Goal: Check status: Check status

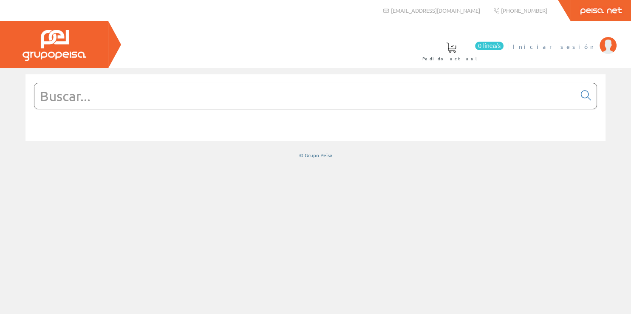
click at [580, 47] on span "Iniciar sesión" at bounding box center [554, 46] width 82 height 8
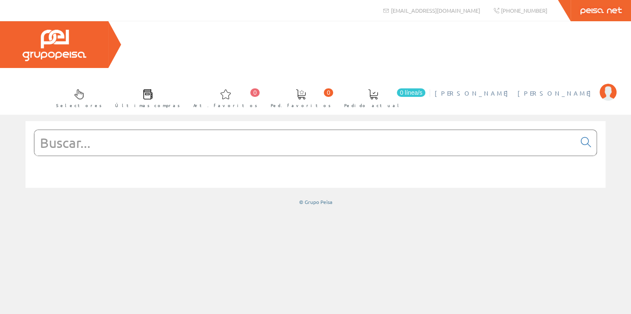
click at [564, 89] on span "[PERSON_NAME] [PERSON_NAME]" at bounding box center [515, 93] width 161 height 8
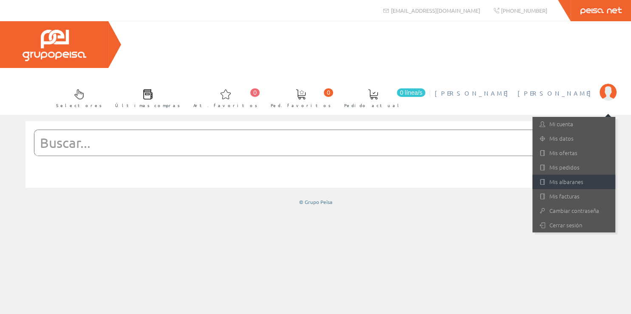
click at [574, 175] on link "Mis albaranes" at bounding box center [573, 182] width 83 height 14
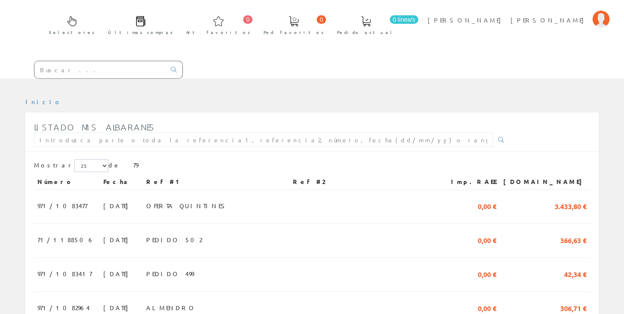
scroll to position [90, 0]
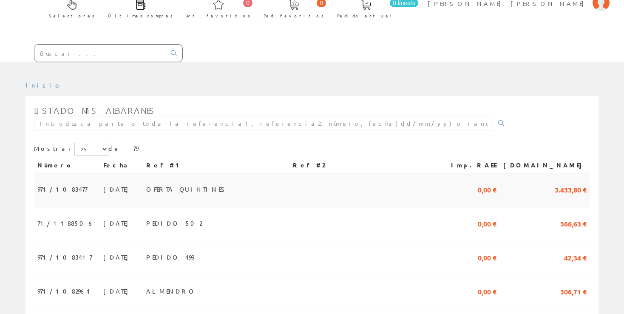
click at [201, 182] on span "OFERTA QUINTINES" at bounding box center [187, 189] width 82 height 14
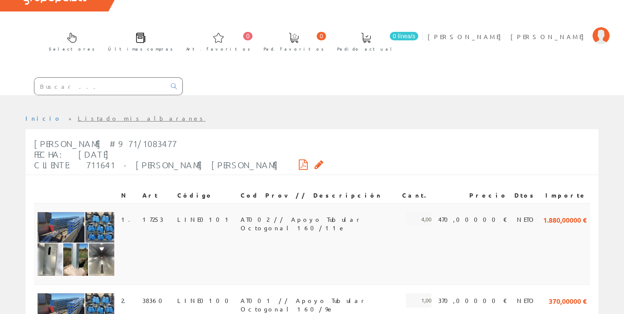
scroll to position [39, 0]
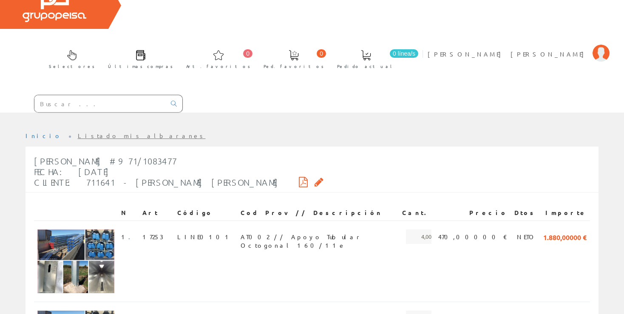
click at [299, 179] on icon at bounding box center [303, 182] width 9 height 6
